Goal: Information Seeking & Learning: Learn about a topic

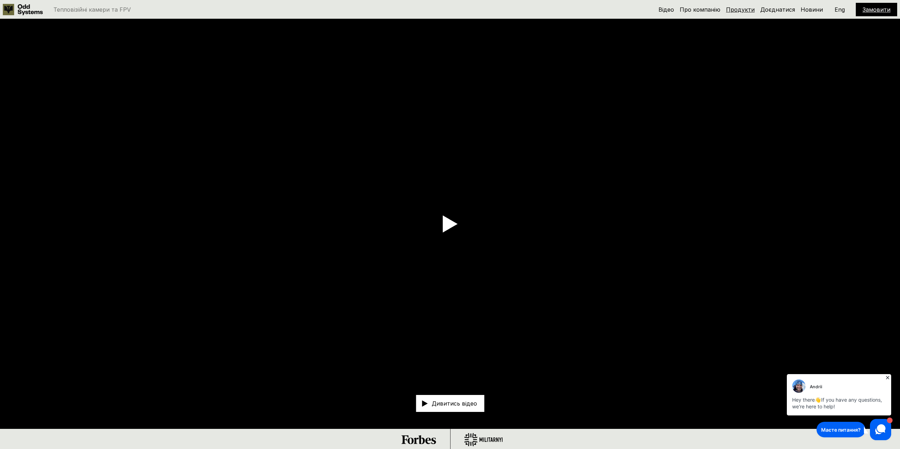
click at [741, 11] on link "Продукти" at bounding box center [740, 9] width 29 height 7
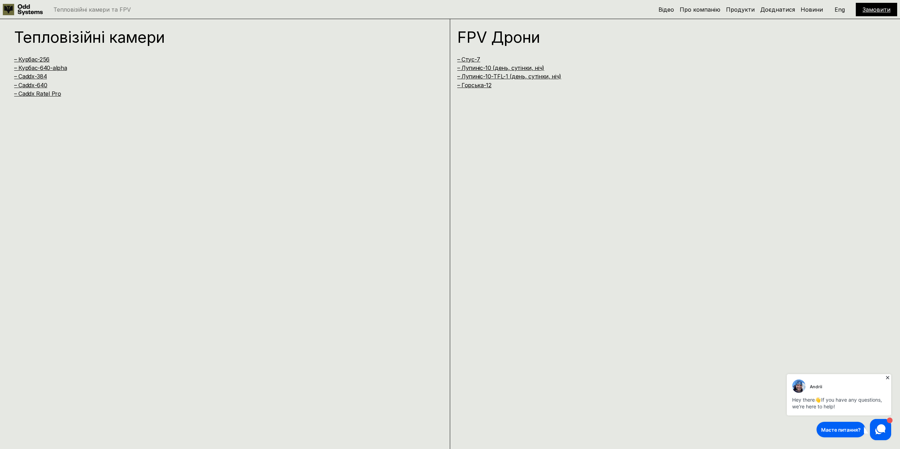
scroll to position [900, 0]
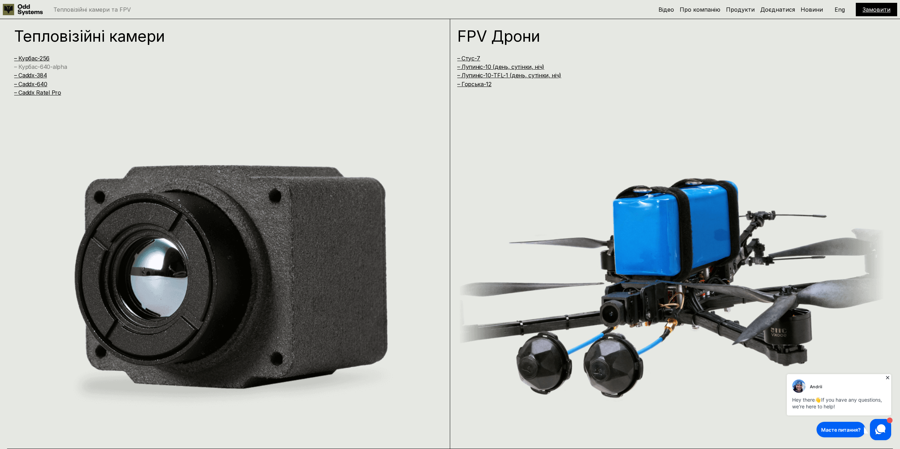
click at [33, 65] on link "– Курбас-640-alpha" at bounding box center [40, 66] width 53 height 7
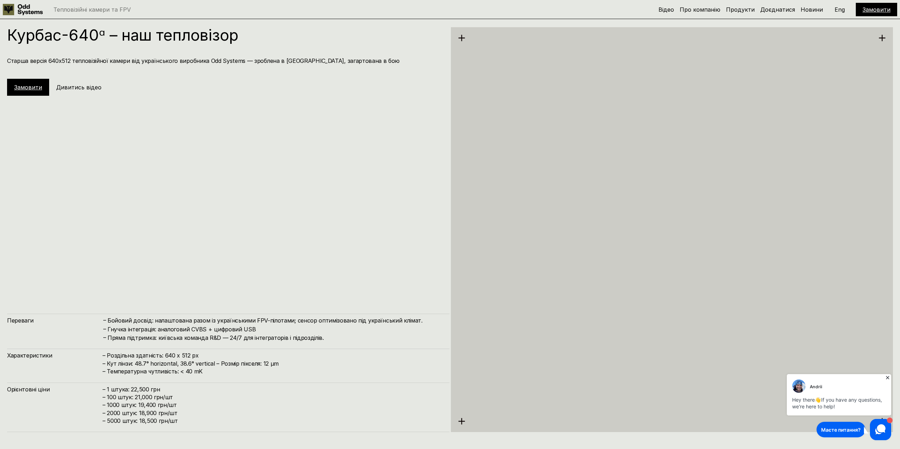
scroll to position [1799, 0]
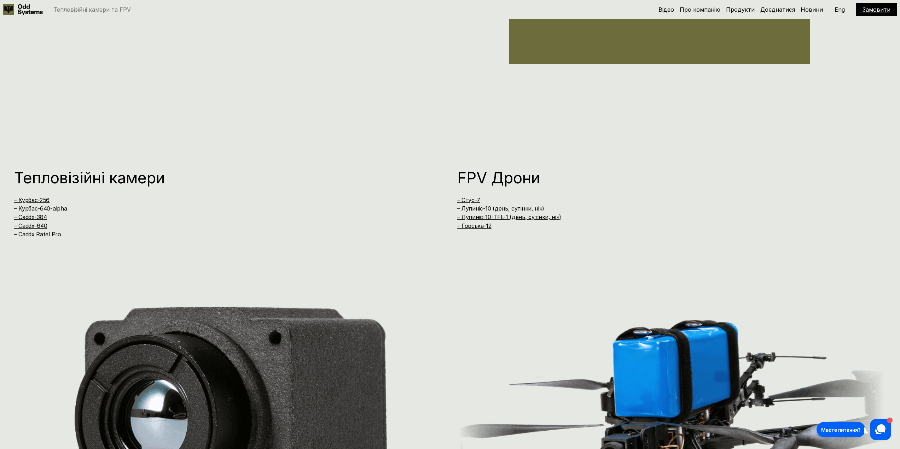
scroll to position [667, 0]
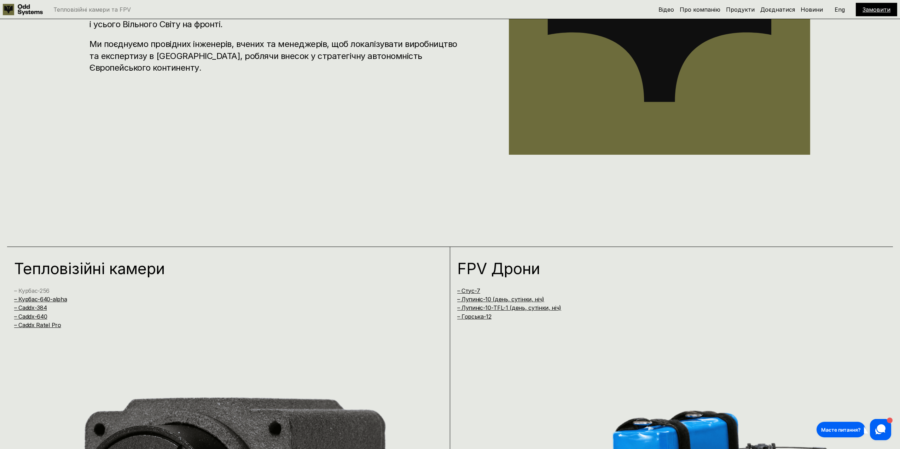
click at [38, 289] on link "– Курбас-256" at bounding box center [31, 290] width 35 height 7
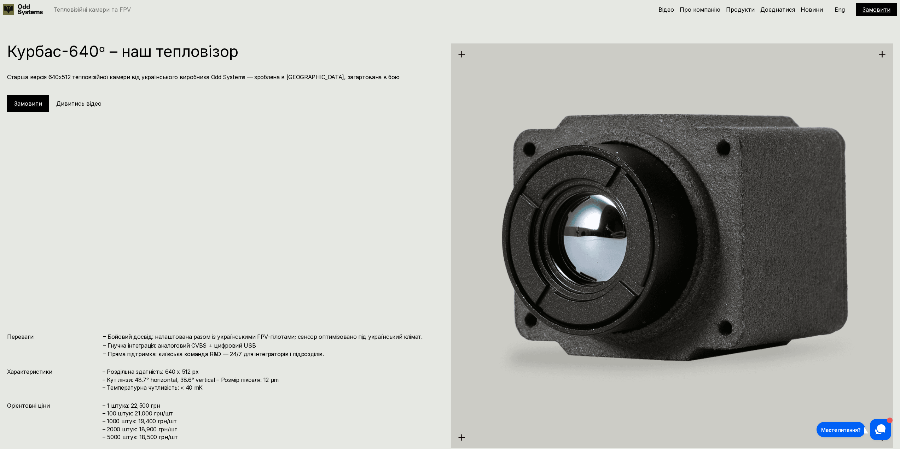
scroll to position [1738, 0]
